Goal: Task Accomplishment & Management: Use online tool/utility

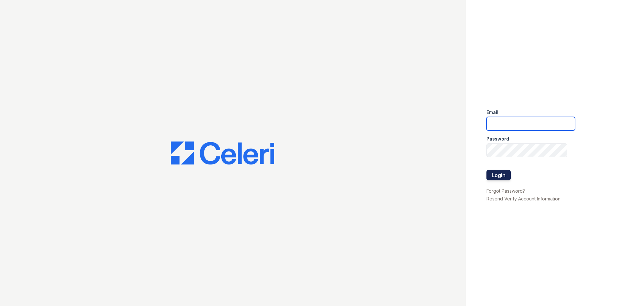
type input "[EMAIL_ADDRESS][DOMAIN_NAME]"
click at [492, 176] on button "Login" at bounding box center [499, 175] width 24 height 10
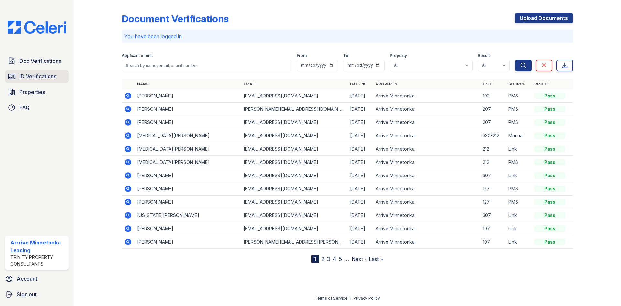
click at [46, 76] on span "ID Verifications" at bounding box center [37, 76] width 37 height 8
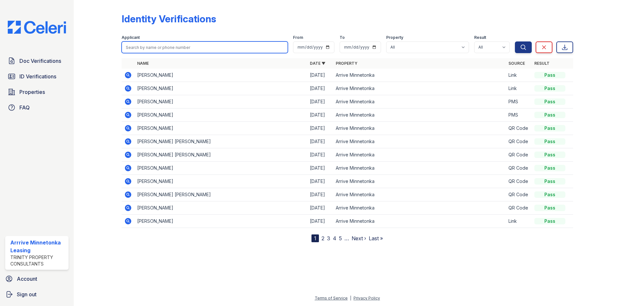
click at [140, 50] on input "search" at bounding box center [205, 47] width 166 height 12
type input "Ryder"
click at [515, 41] on button "Search" at bounding box center [523, 47] width 17 height 12
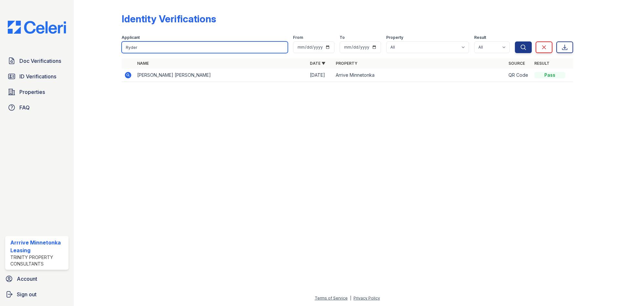
drag, startPoint x: 145, startPoint y: 46, endPoint x: 0, endPoint y: 38, distance: 145.8
click at [0, 38] on html "Doc Verifications ID Verifications Properties FAQ Arrrive Minnetonka Leasing Tr…" at bounding box center [310, 153] width 621 height 306
type input "Jackson View"
click at [515, 41] on button "Search" at bounding box center [523, 47] width 17 height 12
drag, startPoint x: 158, startPoint y: 47, endPoint x: 140, endPoint y: 47, distance: 17.8
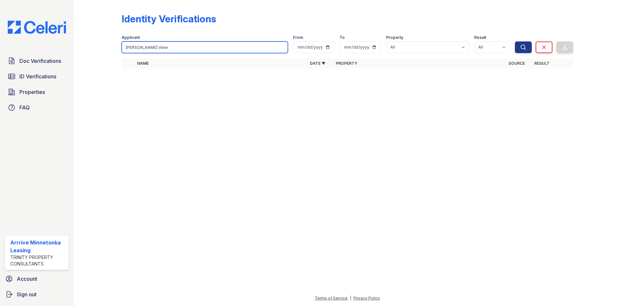
click at [140, 47] on input "Jackson View" at bounding box center [205, 47] width 166 height 12
type input "Jackson"
click at [515, 41] on button "Search" at bounding box center [523, 47] width 17 height 12
